Goal: Task Accomplishment & Management: Manage account settings

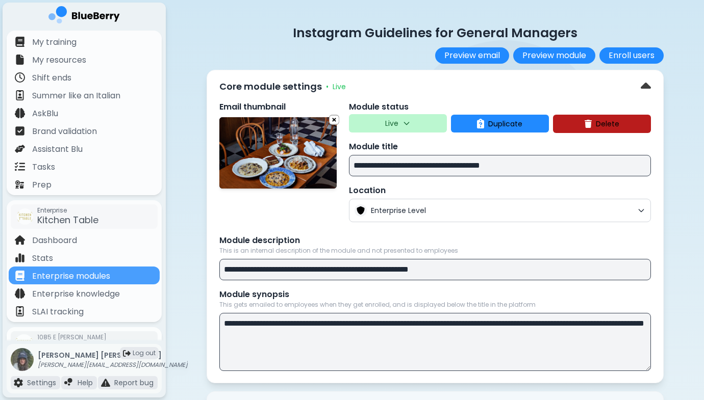
scroll to position [13, 0]
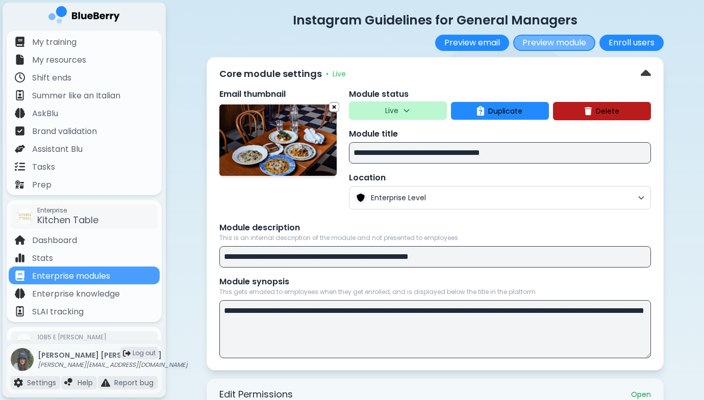
click at [546, 44] on button "Preview module" at bounding box center [554, 43] width 82 height 16
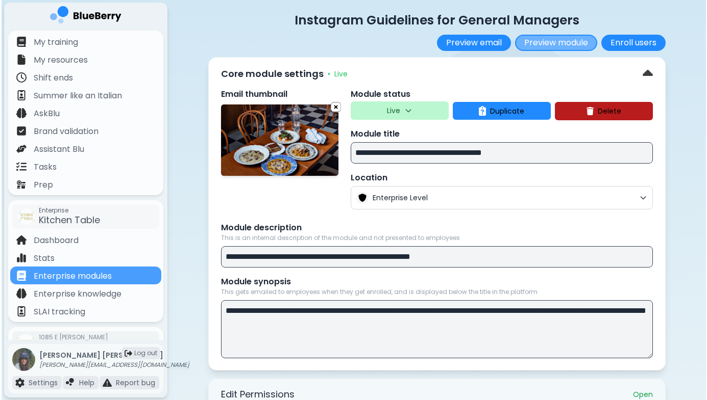
scroll to position [0, 0]
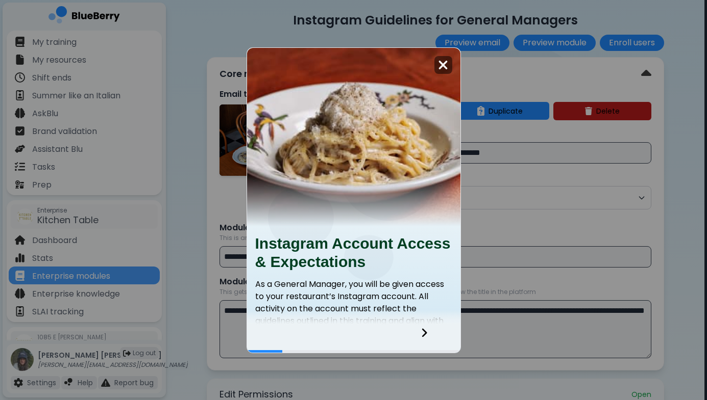
click at [448, 57] on div at bounding box center [443, 65] width 18 height 18
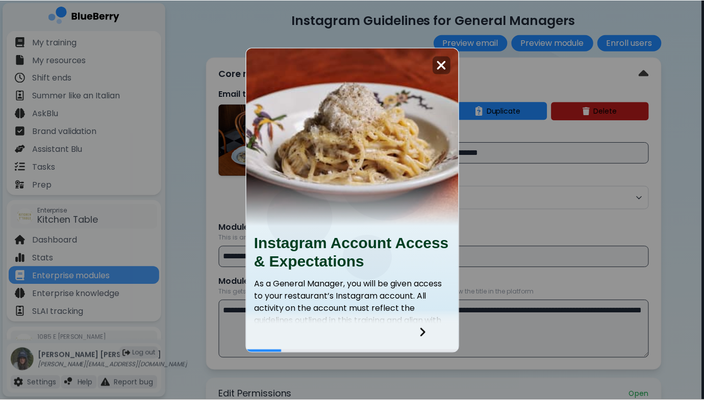
scroll to position [13, 0]
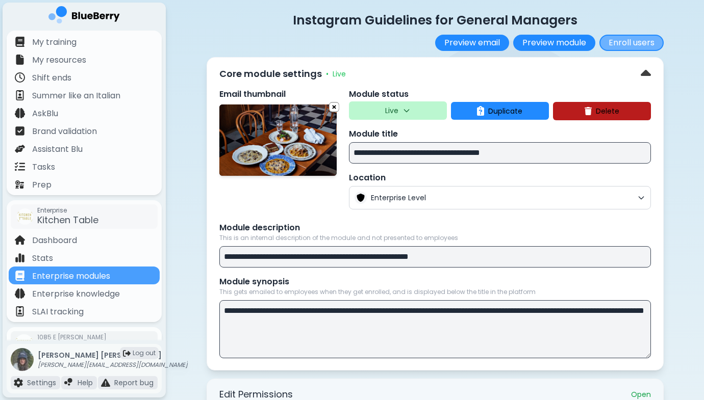
click at [625, 41] on button "Enroll users" at bounding box center [631, 43] width 64 height 16
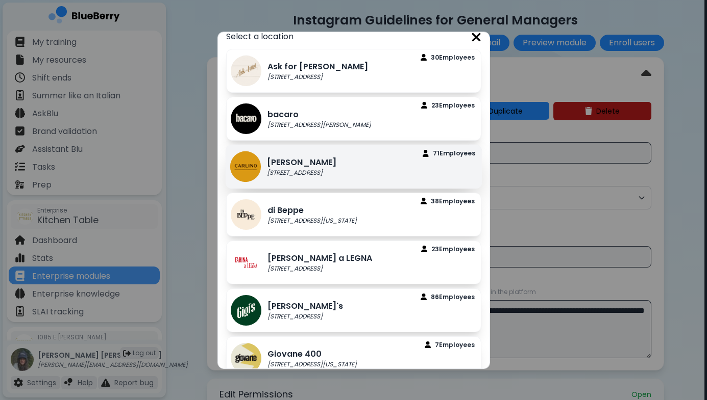
scroll to position [10, 0]
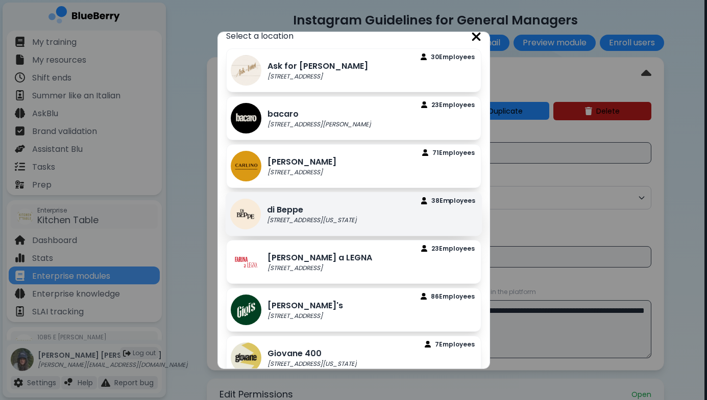
click at [362, 205] on div "di Beppe [STREET_ADDRESS][US_STATE] Employee s" at bounding box center [353, 214] width 257 height 44
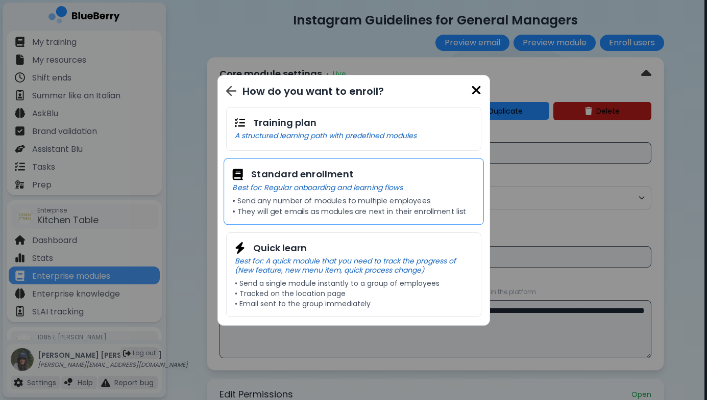
click at [370, 203] on p "• Send any number of modules to multiple employees" at bounding box center [353, 200] width 242 height 9
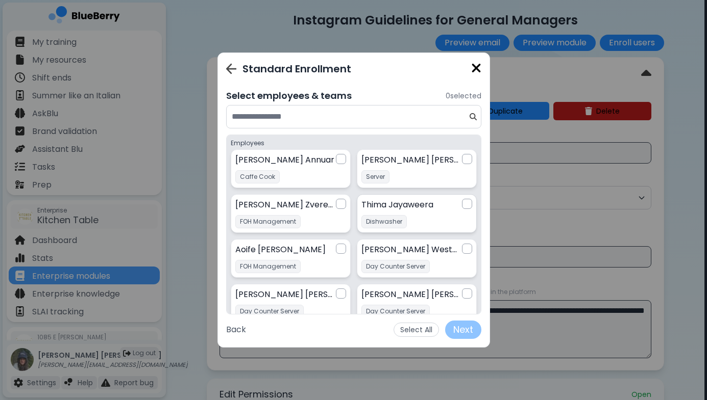
scroll to position [1, 0]
click at [416, 119] on input at bounding box center [350, 117] width 236 height 12
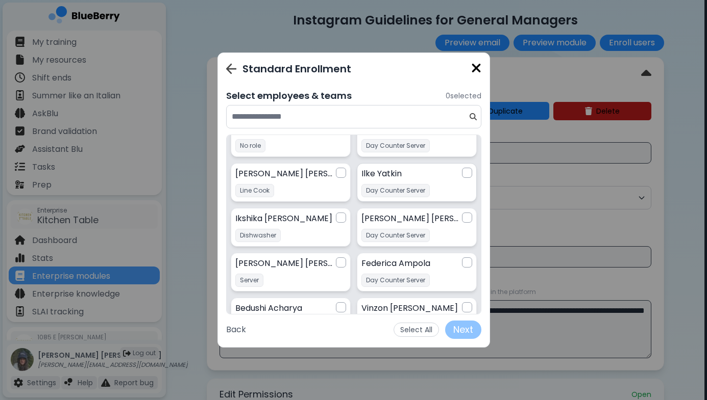
scroll to position [374, 0]
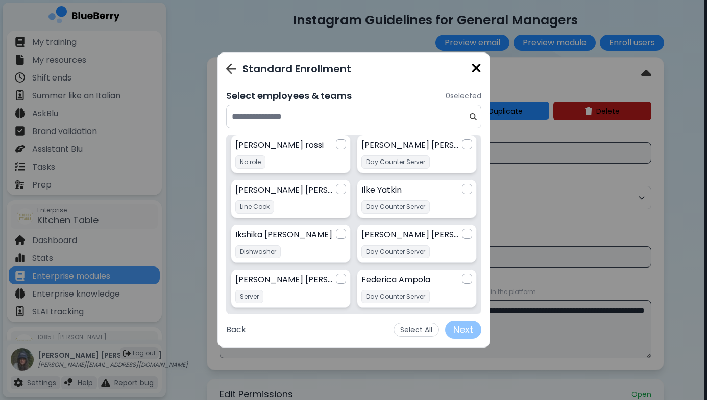
click at [388, 116] on input at bounding box center [350, 117] width 236 height 12
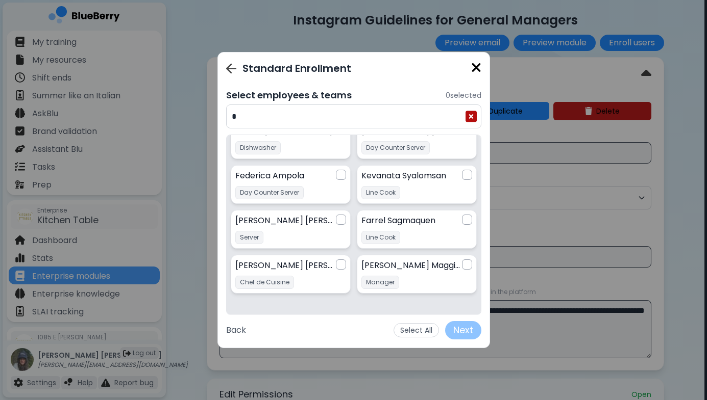
scroll to position [0, 0]
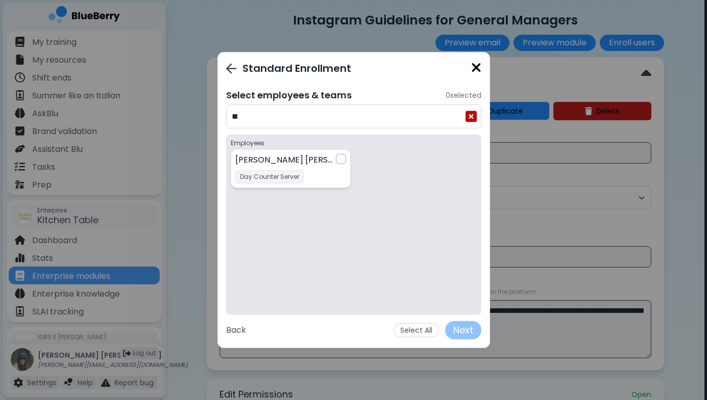
type input "**"
click at [230, 61] on div "Standard Enrollment" at bounding box center [353, 68] width 255 height 15
click at [233, 68] on img at bounding box center [231, 68] width 10 height 11
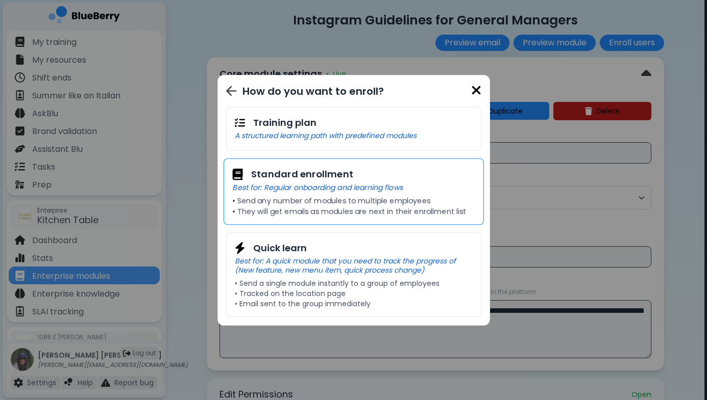
click at [309, 202] on p "• Send any number of modules to multiple employees" at bounding box center [353, 200] width 242 height 9
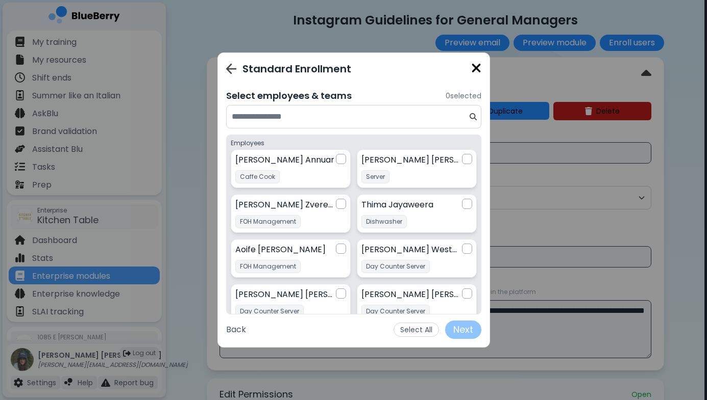
click at [382, 118] on input at bounding box center [350, 117] width 236 height 12
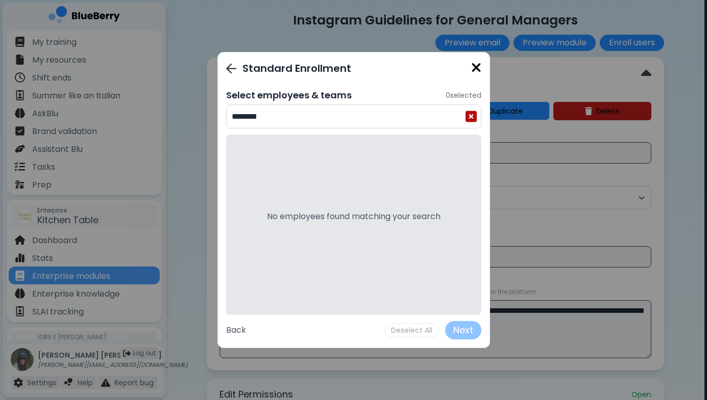
type input "*******"
click at [227, 67] on img at bounding box center [230, 68] width 10 height 11
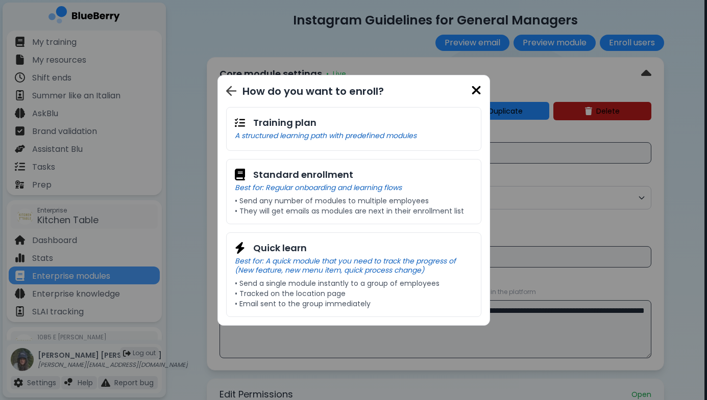
click at [475, 90] on img at bounding box center [476, 91] width 10 height 14
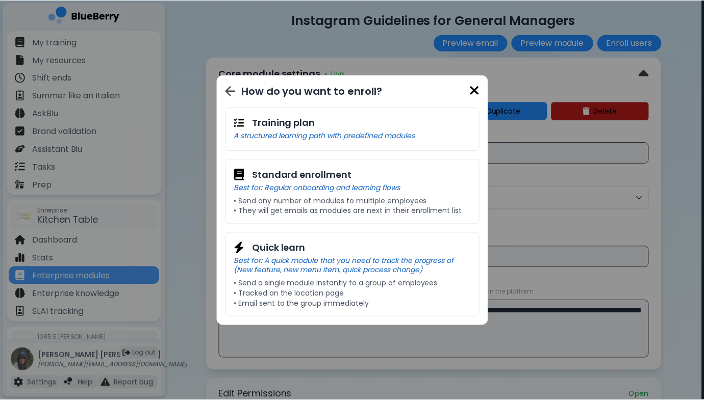
scroll to position [13, 0]
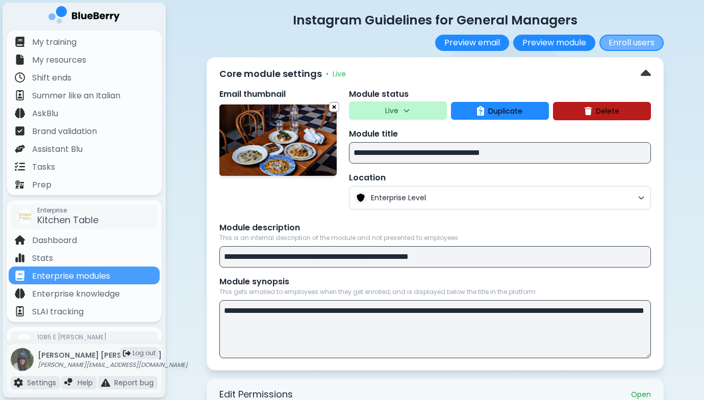
click at [625, 43] on button "Enroll users" at bounding box center [631, 43] width 64 height 16
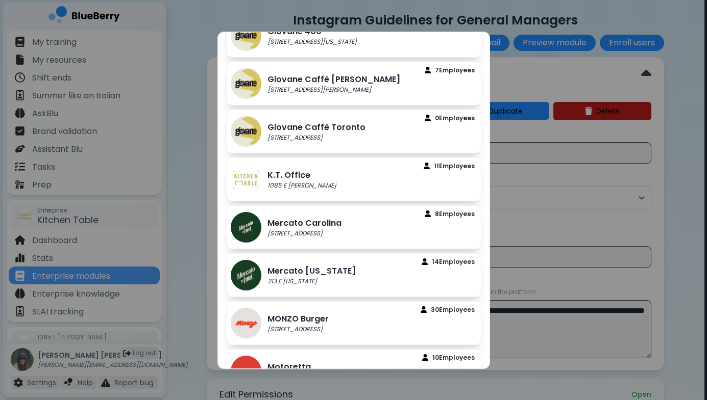
scroll to position [377, 0]
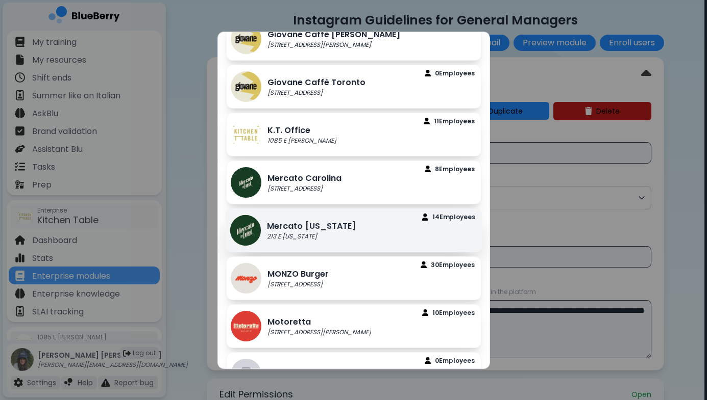
click at [362, 224] on div "Mercato [US_STATE] 213 E [US_STATE] 14 Employee s" at bounding box center [353, 230] width 257 height 44
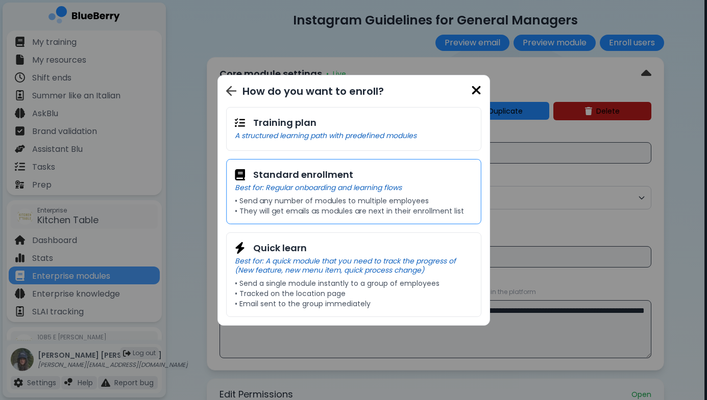
click at [374, 175] on div "Standard enrollment" at bounding box center [354, 175] width 238 height 14
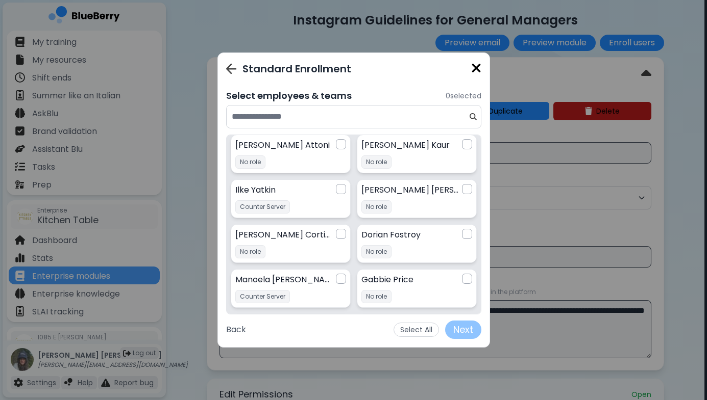
scroll to position [14, 0]
click at [236, 70] on div "Standard Enrollment" at bounding box center [353, 68] width 255 height 15
click at [233, 69] on img at bounding box center [231, 68] width 10 height 11
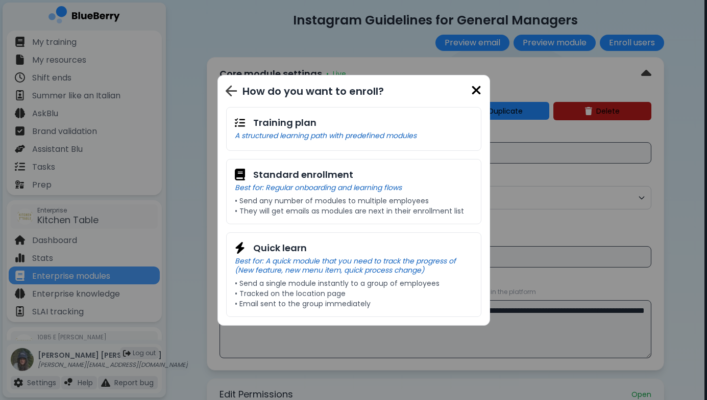
click at [228, 84] on div "How do you want to enroll?" at bounding box center [351, 91] width 251 height 15
click at [229, 92] on img at bounding box center [230, 91] width 10 height 11
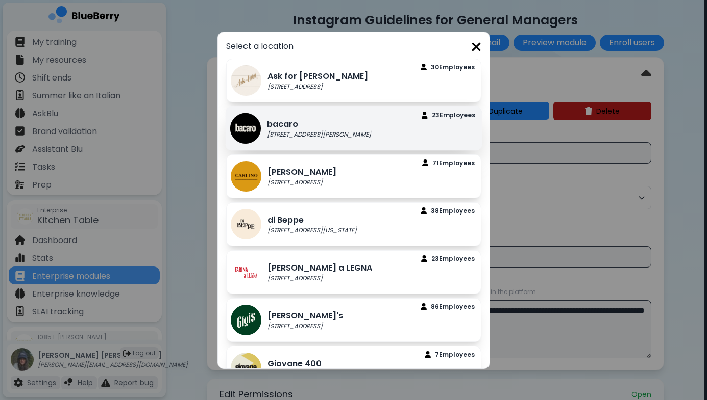
click at [289, 128] on p "bacaro" at bounding box center [319, 124] width 104 height 12
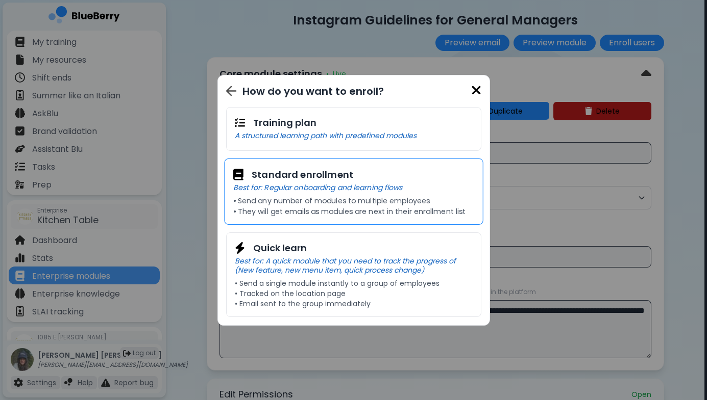
click at [334, 186] on p "Best for: Regular onboarding and learning flows" at bounding box center [353, 187] width 241 height 9
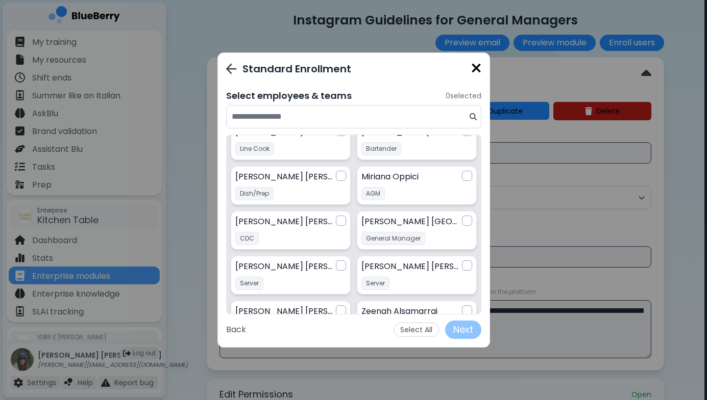
scroll to position [299, 0]
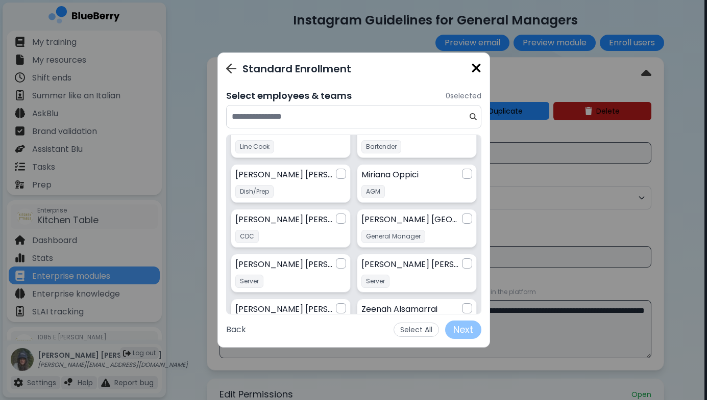
click at [227, 71] on img at bounding box center [230, 68] width 10 height 11
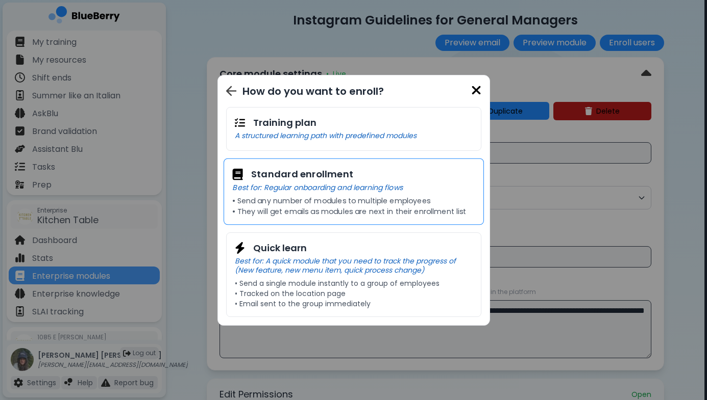
click at [285, 201] on p "• Send any number of modules to multiple employees" at bounding box center [353, 200] width 242 height 9
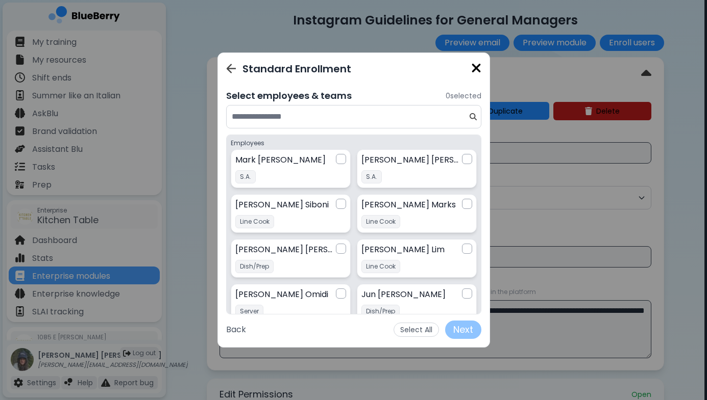
click at [233, 65] on img at bounding box center [231, 69] width 10 height 10
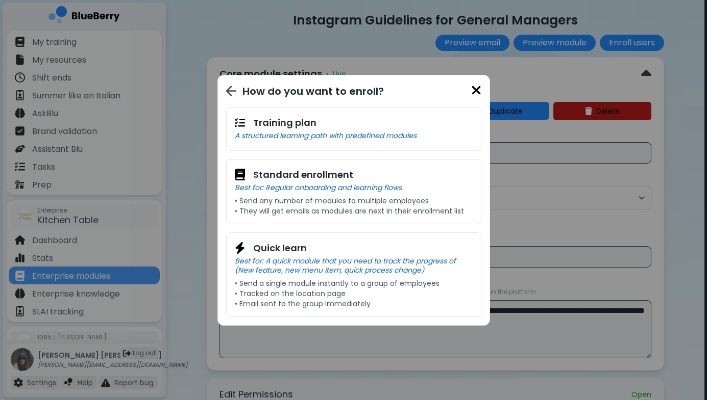
click at [229, 88] on img at bounding box center [230, 91] width 10 height 11
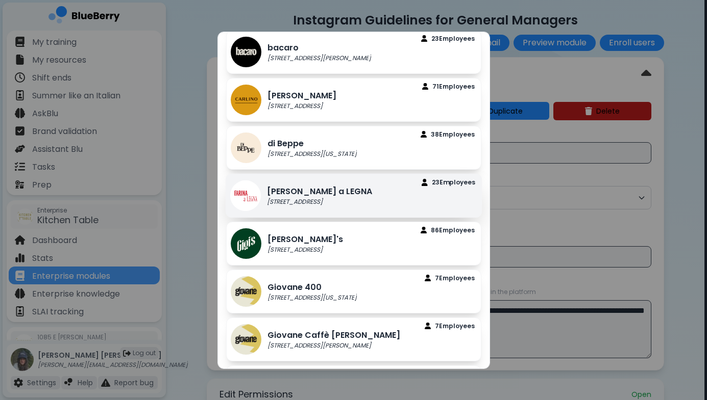
scroll to position [80, 0]
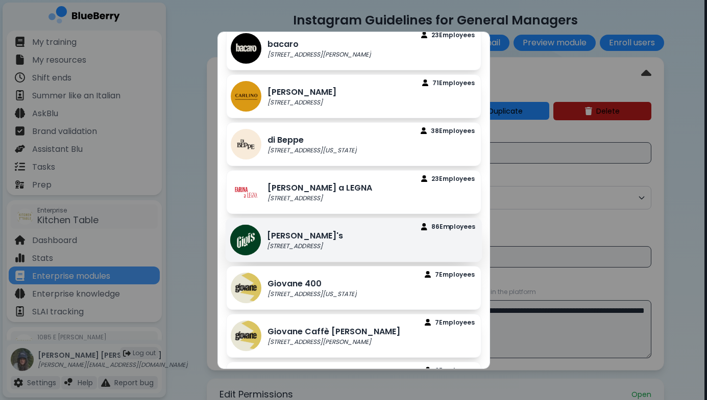
click at [262, 255] on div "[PERSON_NAME]'s [STREET_ADDRESS] Employee s" at bounding box center [353, 240] width 257 height 44
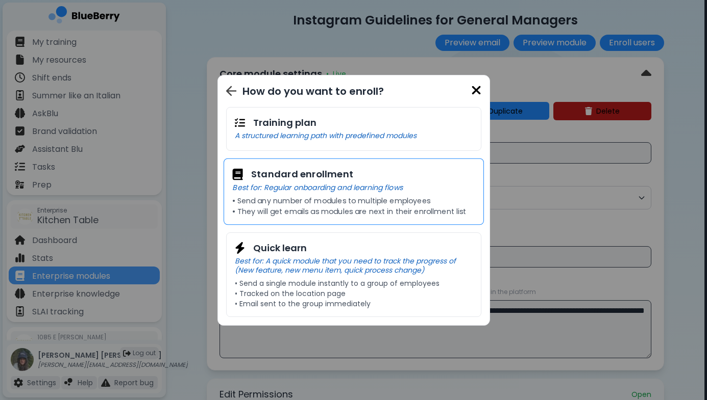
click at [275, 206] on div "Standard enrollment Best for: Regular onboarding and learning flows • Send any …" at bounding box center [353, 191] width 260 height 67
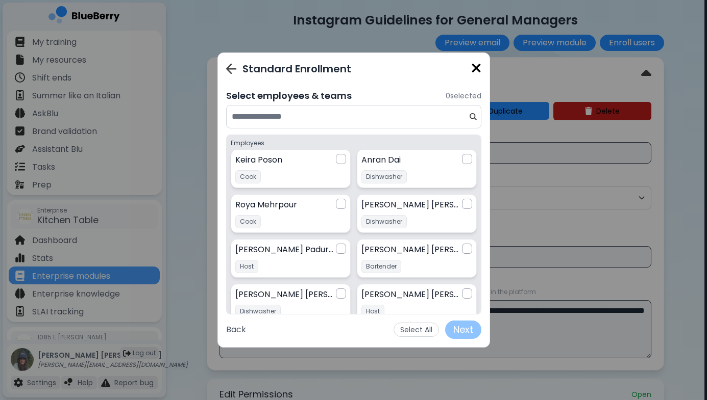
click at [339, 118] on input at bounding box center [350, 117] width 236 height 12
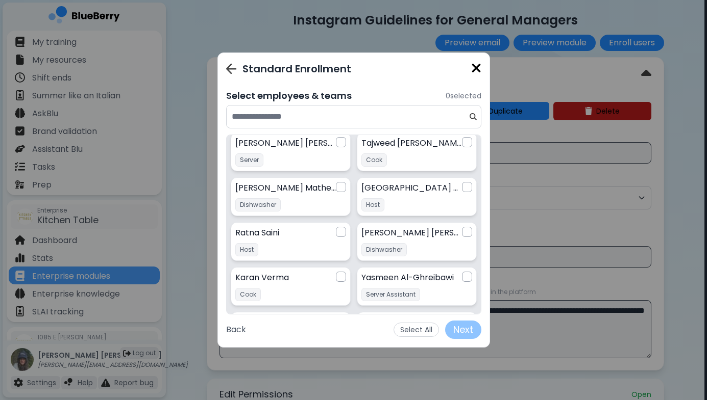
scroll to position [1323, 0]
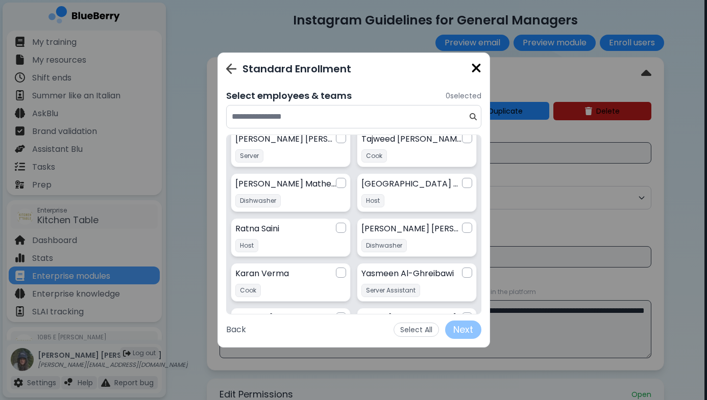
click at [476, 67] on img at bounding box center [476, 68] width 10 height 14
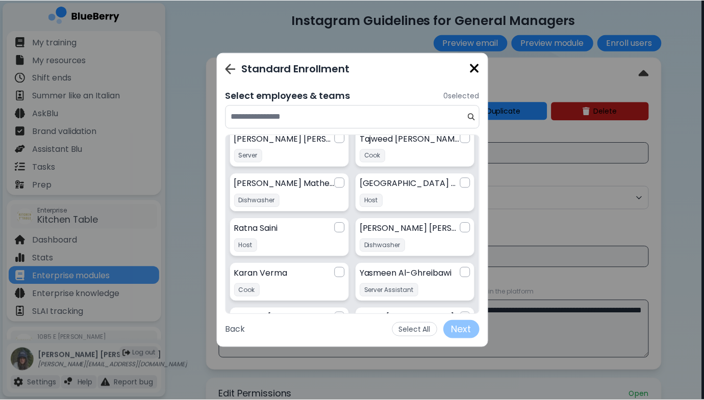
scroll to position [13, 0]
